Goal: Information Seeking & Learning: Learn about a topic

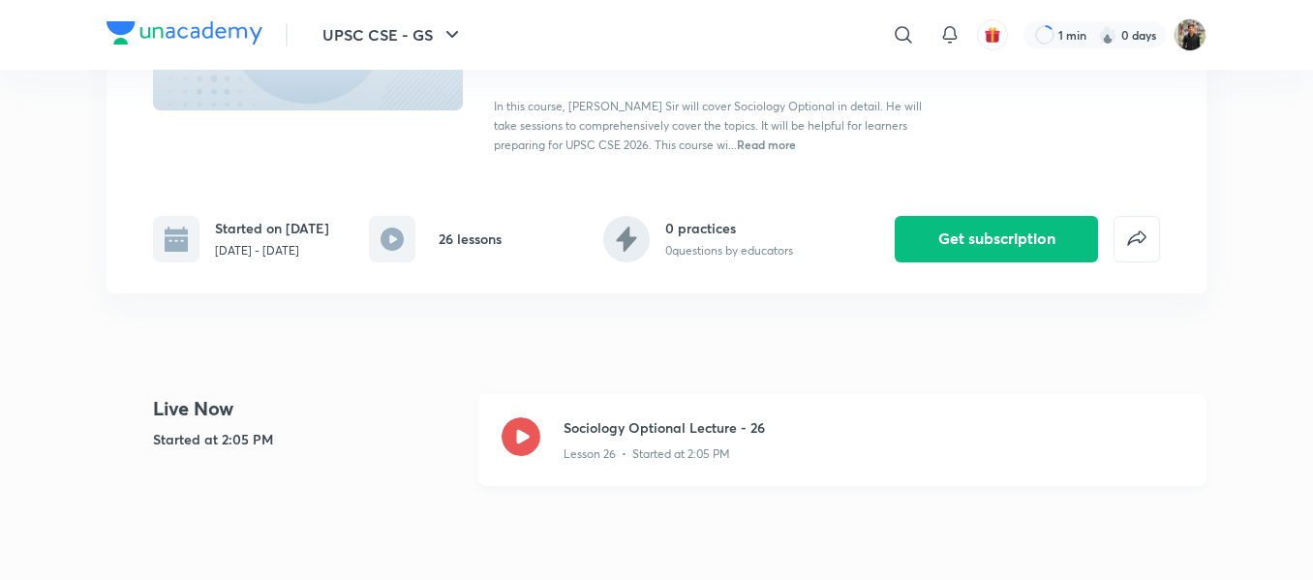
click at [531, 425] on div "Sociology Optional Lecture - 26 Lesson 26 • Started at 2:05 PM" at bounding box center [842, 440] width 728 height 92
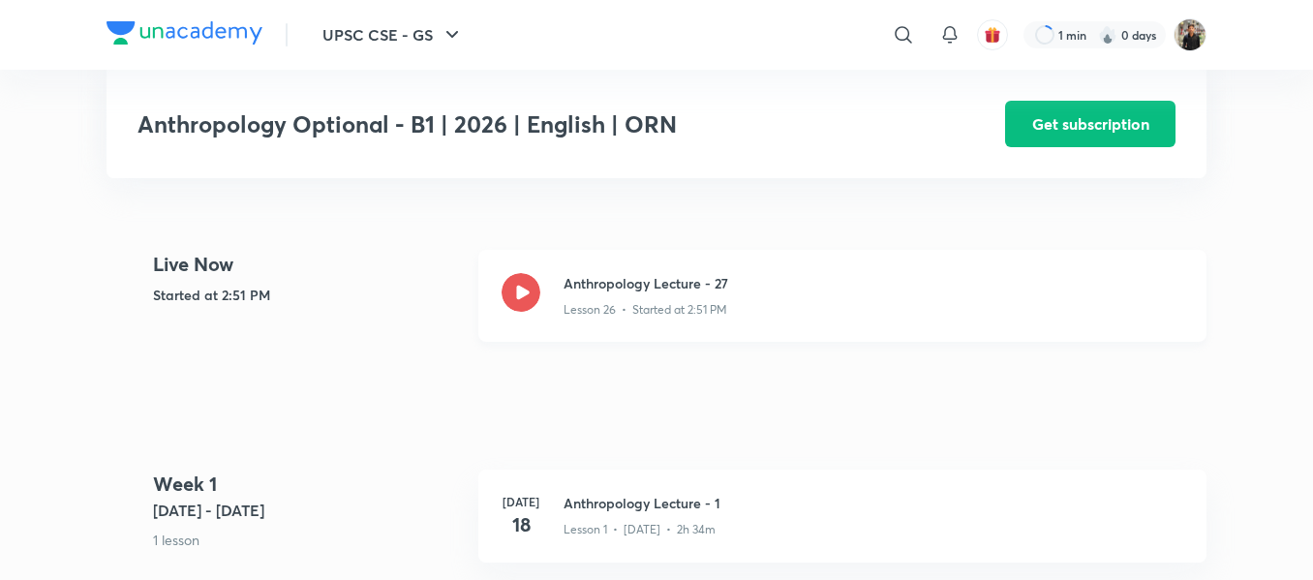
click at [521, 291] on icon at bounding box center [520, 292] width 39 height 39
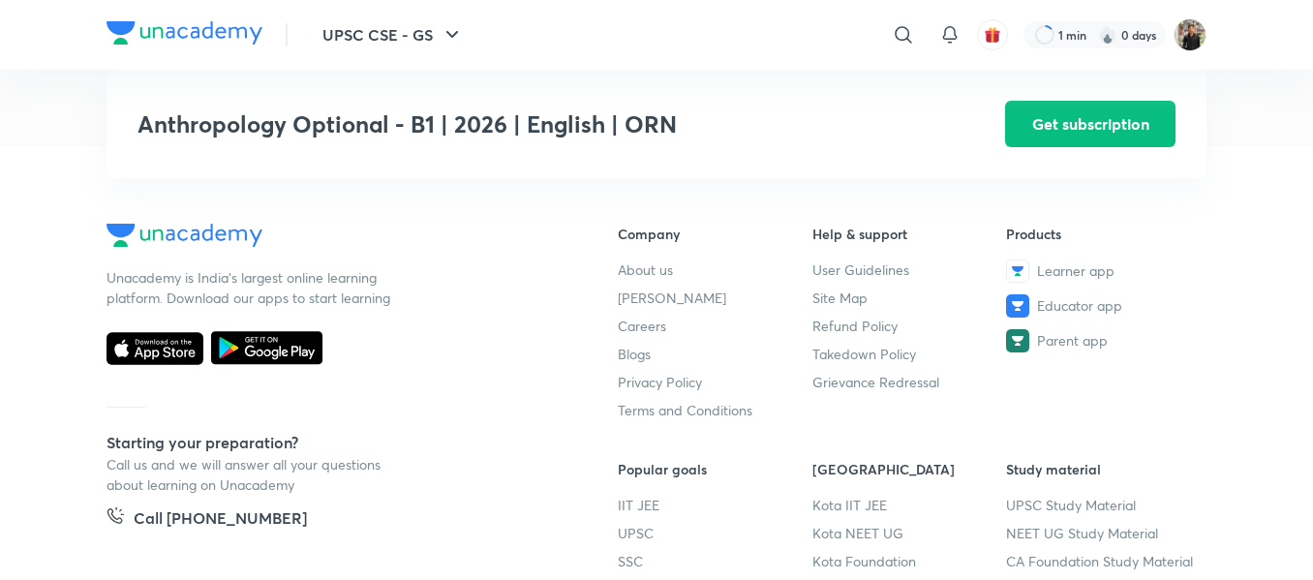
scroll to position [2138, 0]
